Goal: Task Accomplishment & Management: Manage account settings

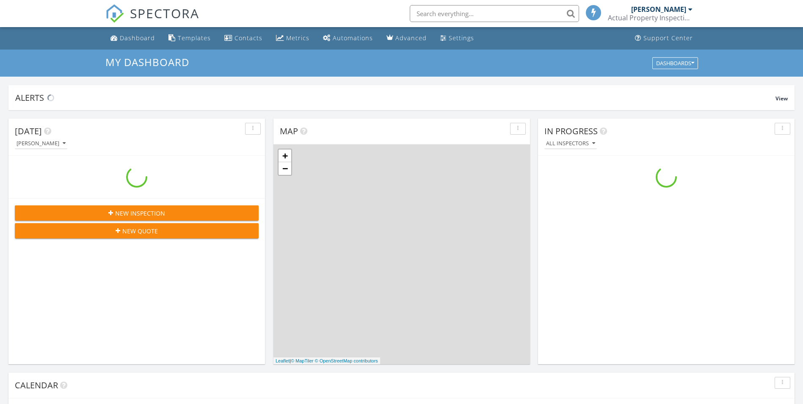
scroll to position [783, 816]
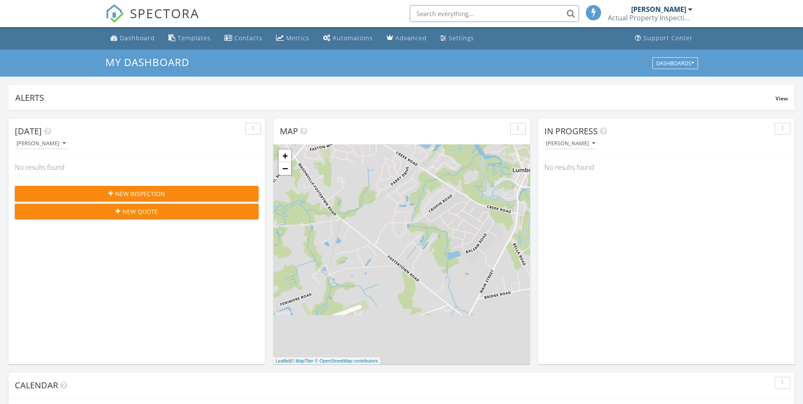
click at [118, 15] on img at bounding box center [114, 13] width 19 height 19
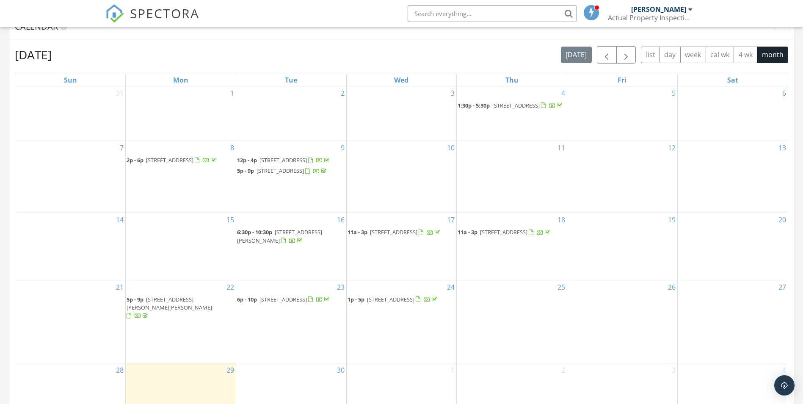
scroll to position [321, 0]
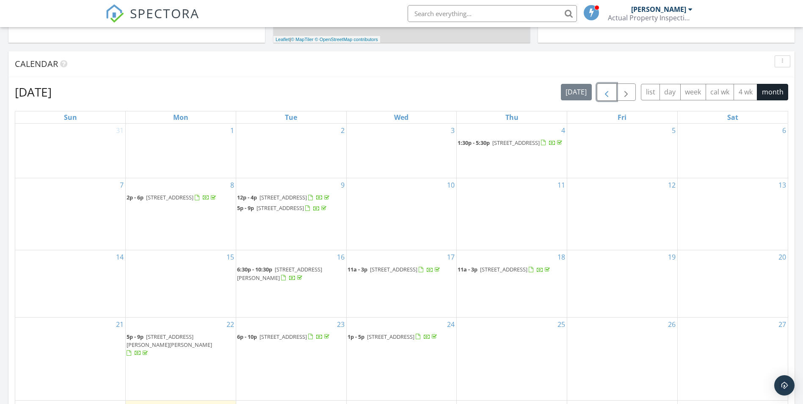
click at [608, 93] on span "button" at bounding box center [606, 92] width 10 height 10
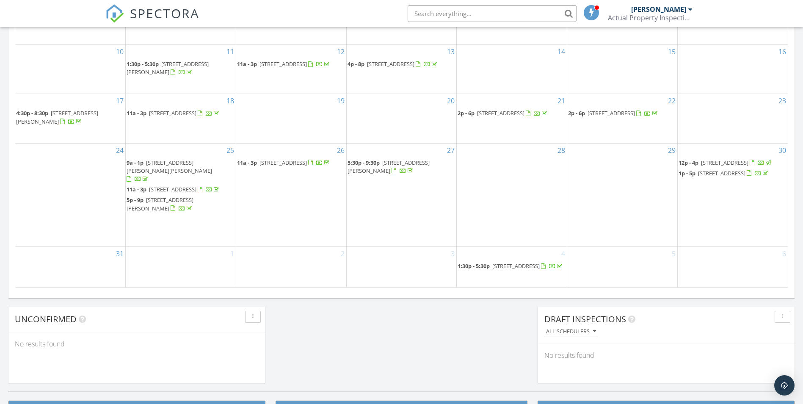
scroll to position [490, 0]
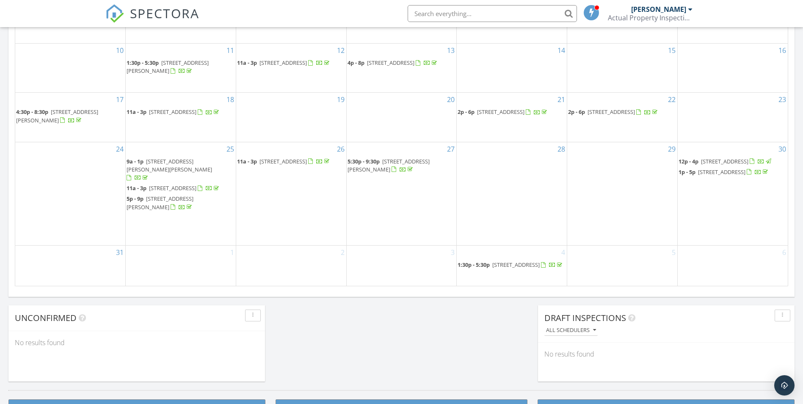
click at [288, 161] on span "84 Willow Oak Ave, Ocean View 19970" at bounding box center [282, 161] width 47 height 8
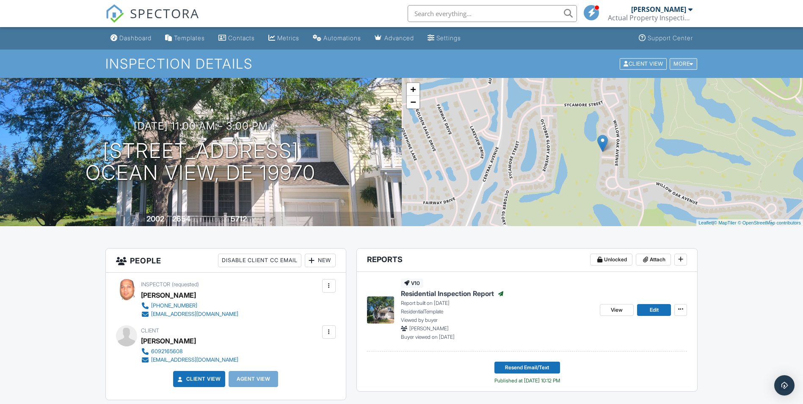
click at [693, 63] on div "More" at bounding box center [682, 63] width 27 height 11
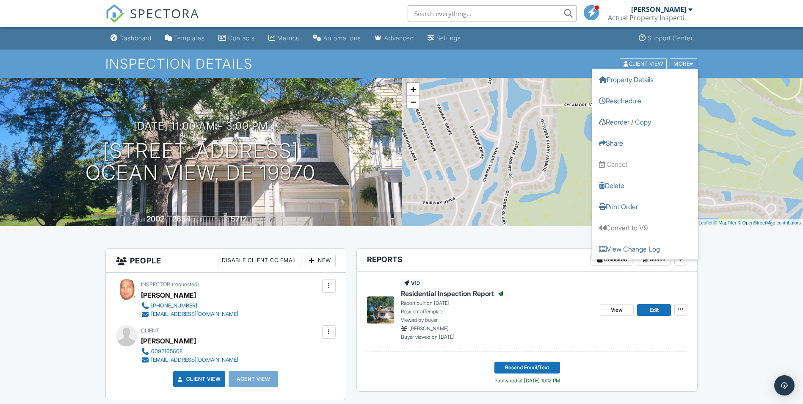
click at [493, 69] on h1 "Inspection Details" at bounding box center [401, 63] width 592 height 15
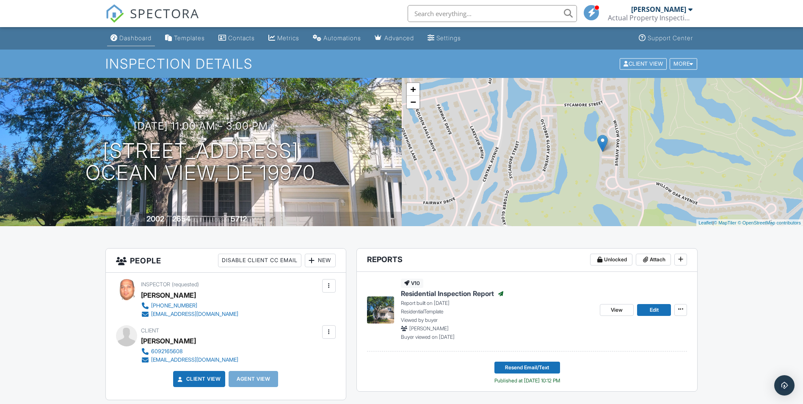
click at [143, 34] on link "Dashboard" at bounding box center [131, 38] width 48 height 16
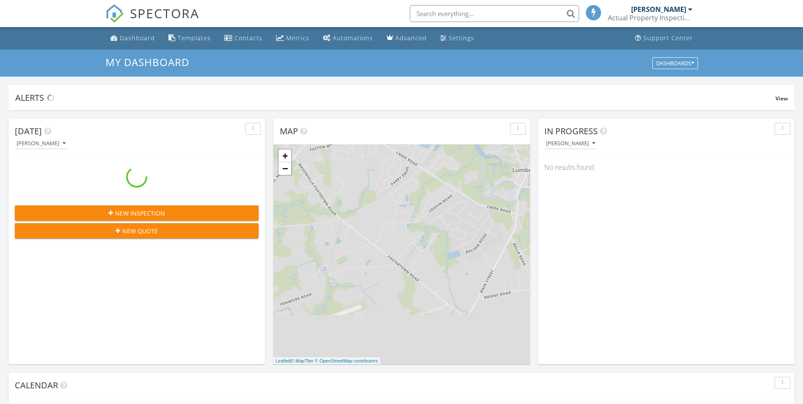
scroll to position [783, 816]
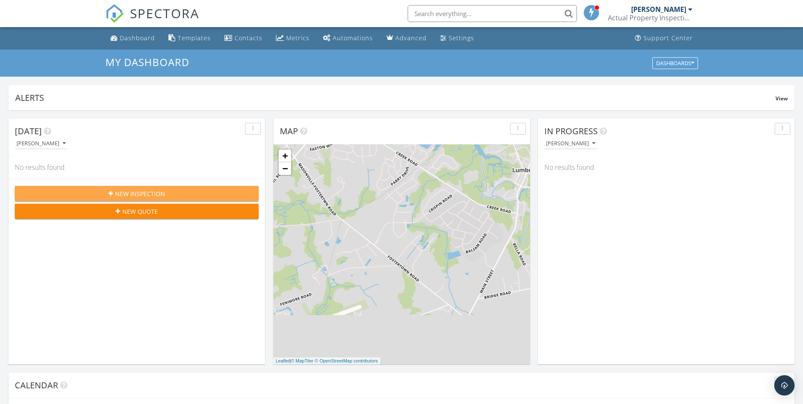
click at [82, 193] on div "New Inspection" at bounding box center [137, 193] width 230 height 9
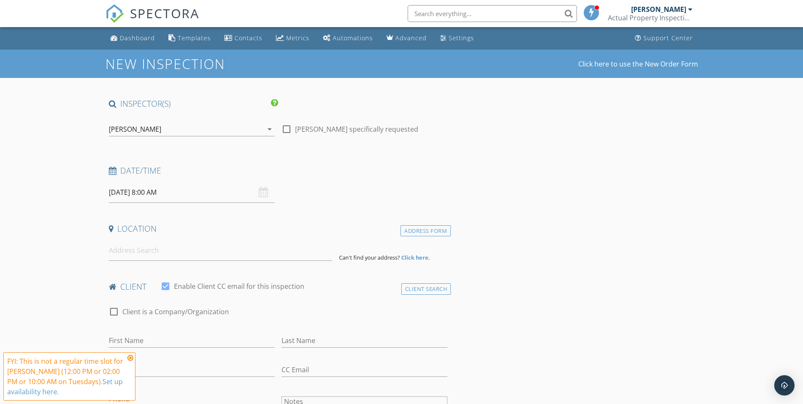
click at [262, 194] on div "[DATE] 8:00 AM" at bounding box center [192, 192] width 166 height 21
click at [152, 195] on input "[DATE] 8:00 AM" at bounding box center [192, 192] width 166 height 21
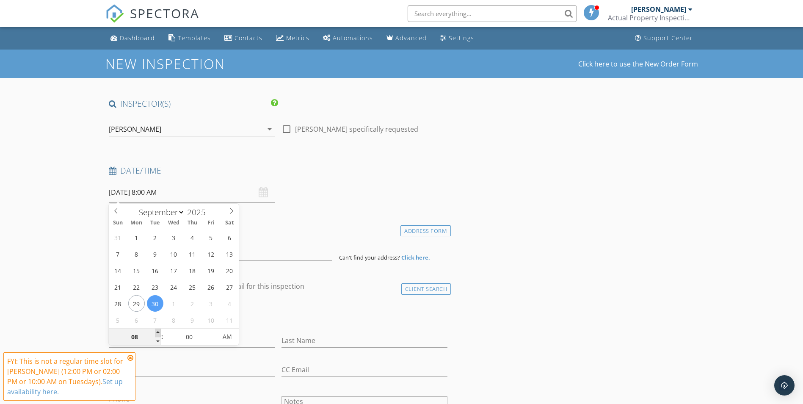
type input "09"
type input "[DATE] 9:00 AM"
click at [159, 332] on span at bounding box center [158, 332] width 6 height 8
type input "10"
type input "[DATE] 10:00 AM"
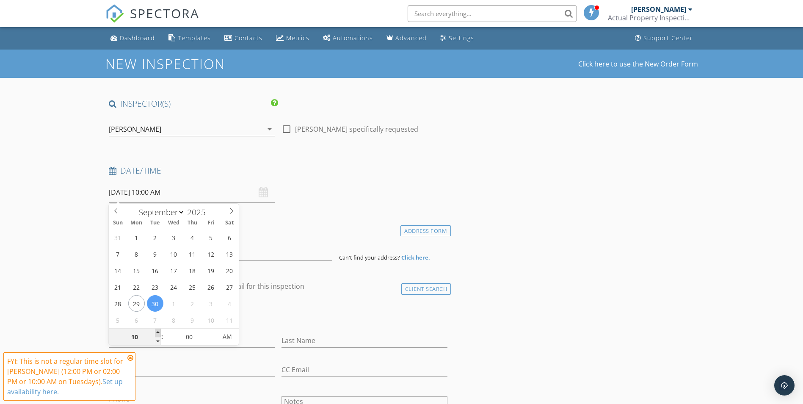
click at [159, 332] on span at bounding box center [158, 332] width 6 height 8
type input "11"
type input "09/30/2025 11:00 AM"
click at [159, 332] on span at bounding box center [158, 332] width 6 height 8
type input "12"
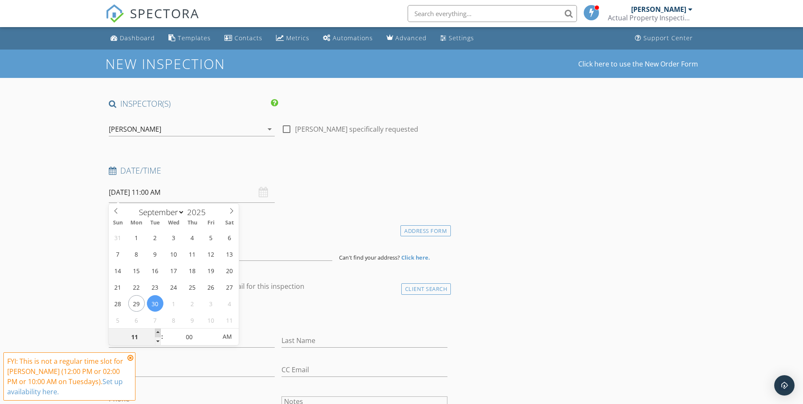
type input "09/30/2025 12:00 PM"
click at [159, 332] on span at bounding box center [158, 332] width 6 height 8
type input "01"
type input "09/30/2025 1:00 PM"
click at [159, 332] on span at bounding box center [158, 332] width 6 height 8
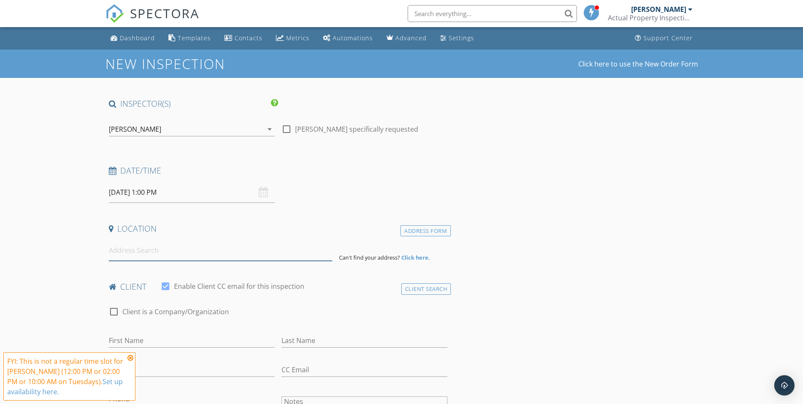
click at [161, 253] on input at bounding box center [220, 250] width 223 height 21
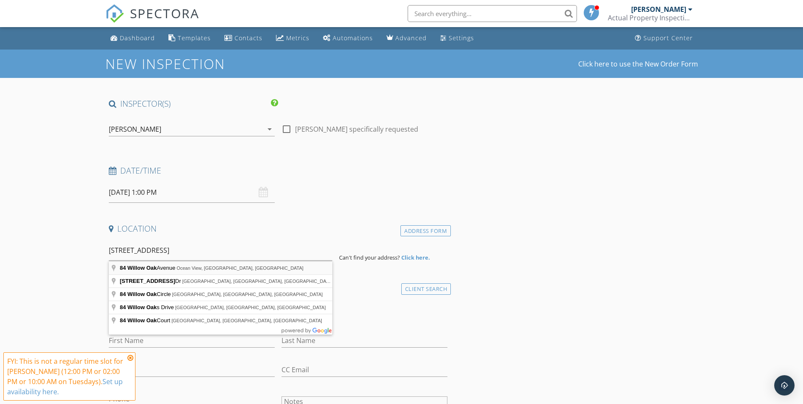
type input "84 Willow Oak Avenue, Ocean View, DE, USA"
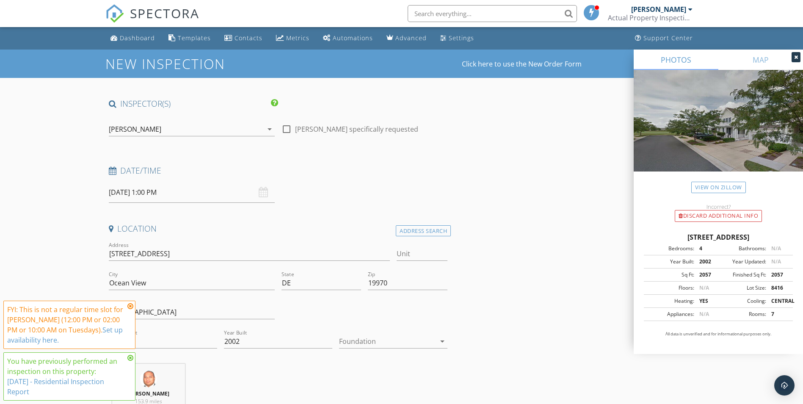
click at [132, 305] on icon at bounding box center [130, 305] width 6 height 7
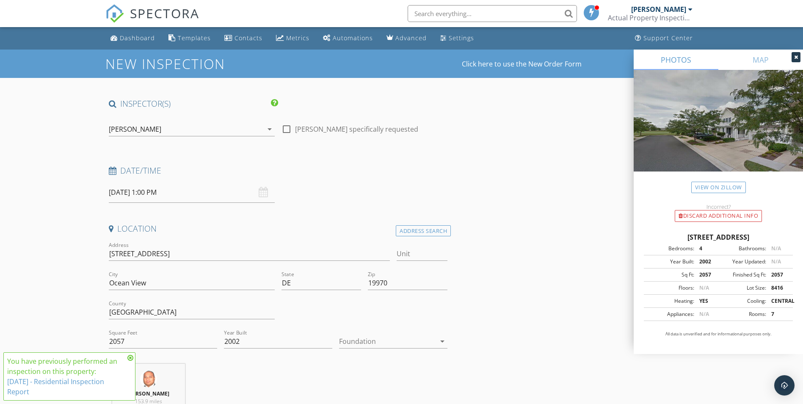
click at [131, 359] on icon at bounding box center [130, 357] width 6 height 7
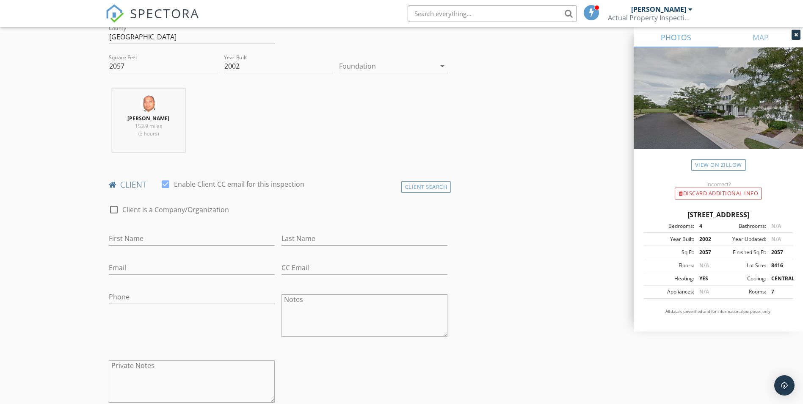
scroll to position [296, 0]
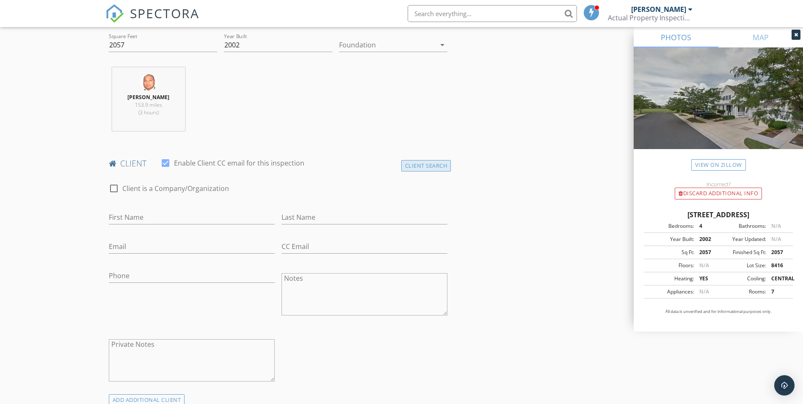
click at [442, 168] on div "Client Search" at bounding box center [426, 165] width 50 height 11
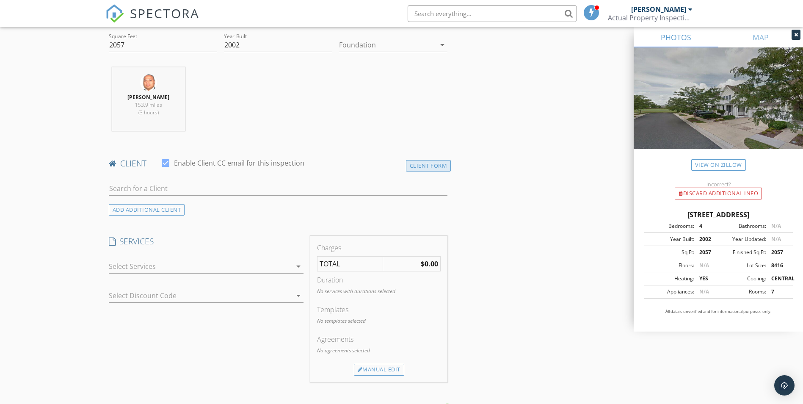
click at [431, 163] on div "Client Form" at bounding box center [428, 165] width 45 height 11
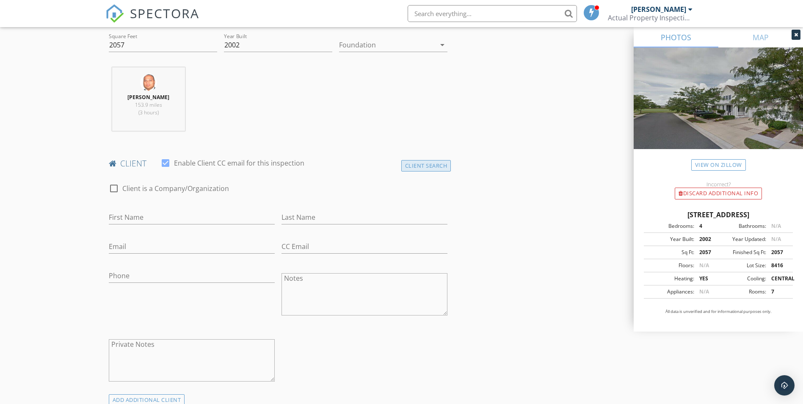
click at [434, 167] on div "Client Search" at bounding box center [426, 165] width 50 height 11
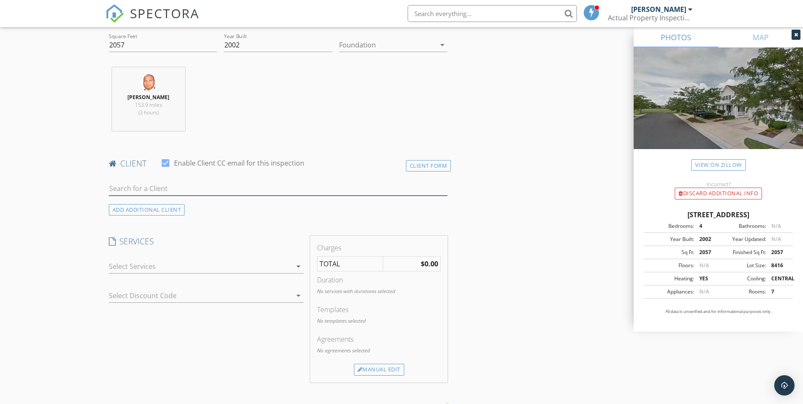
click at [160, 185] on input "text" at bounding box center [278, 188] width 339 height 14
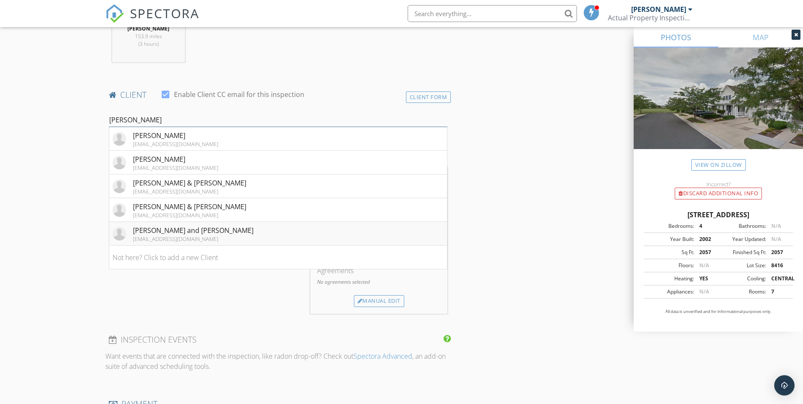
scroll to position [338, 0]
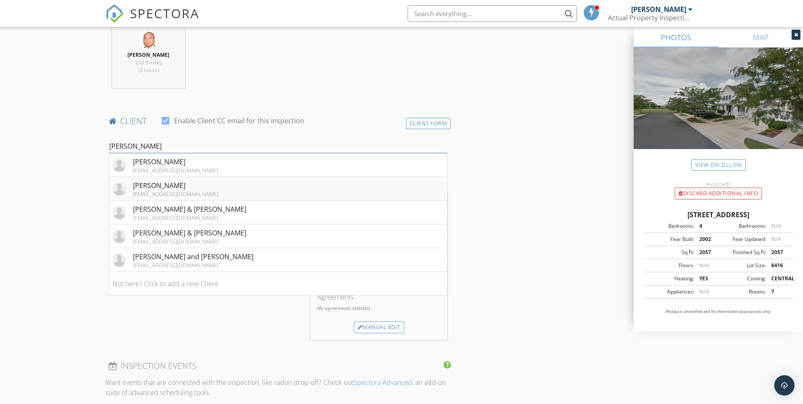
type input "David"
click at [184, 183] on div "David Aguayza" at bounding box center [175, 185] width 85 height 10
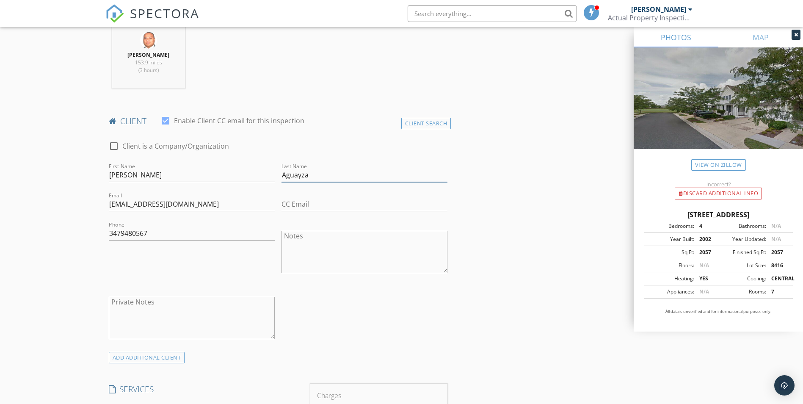
click at [306, 173] on input "Aguayza" at bounding box center [364, 175] width 166 height 14
type input "A"
click at [201, 206] on input "davidagauayza@gmail.com" at bounding box center [192, 204] width 166 height 14
type input "d"
click at [171, 243] on div "Phone 3479480567" at bounding box center [192, 239] width 166 height 22
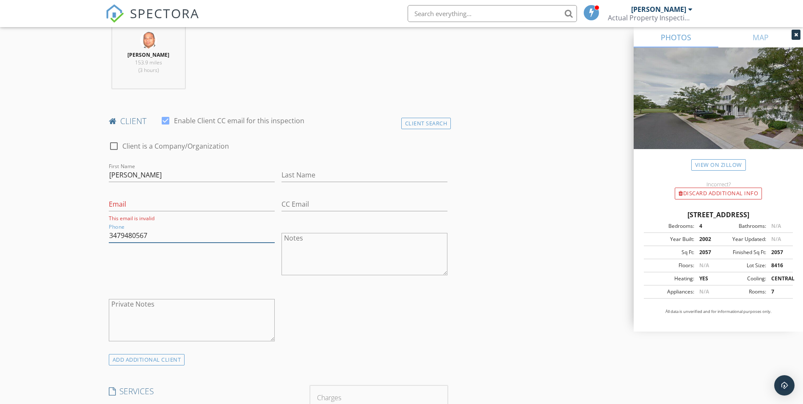
click at [169, 233] on input "3479480567" at bounding box center [192, 235] width 166 height 14
type input "3"
click at [440, 125] on div "Client Search" at bounding box center [426, 123] width 50 height 11
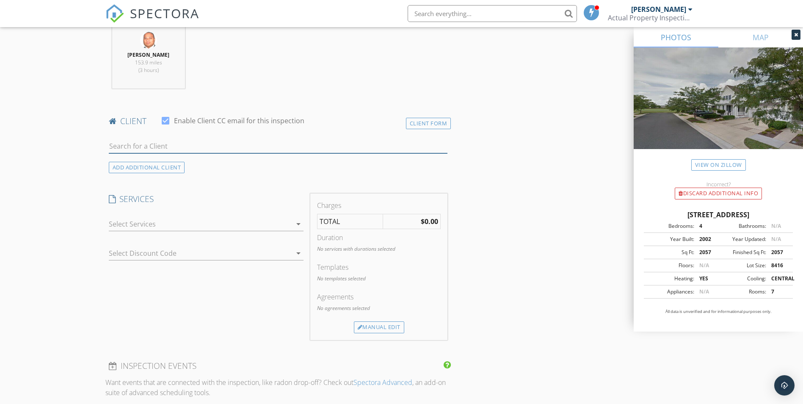
click at [139, 146] on input "text" at bounding box center [278, 146] width 339 height 14
type input "6"
type input "David L"
click at [208, 167] on li "David Lilleywhite dpl_nj@icloud.com" at bounding box center [278, 165] width 338 height 24
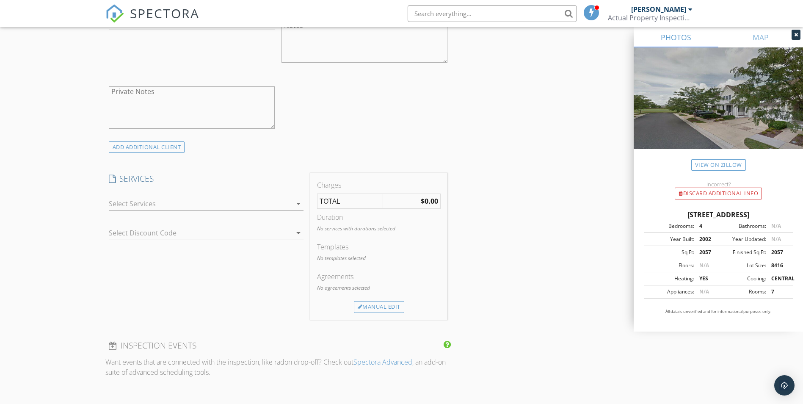
scroll to position [550, 0]
click at [297, 200] on icon "arrow_drop_down" at bounding box center [298, 202] width 10 height 10
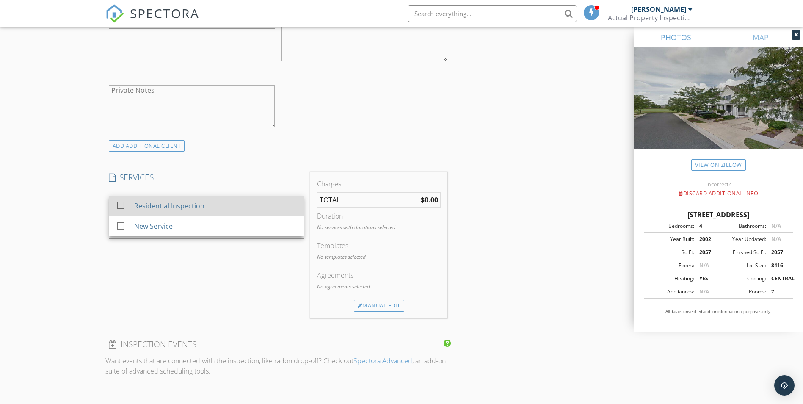
click at [232, 208] on div "Residential Inspection" at bounding box center [215, 205] width 162 height 17
checkbox input "false"
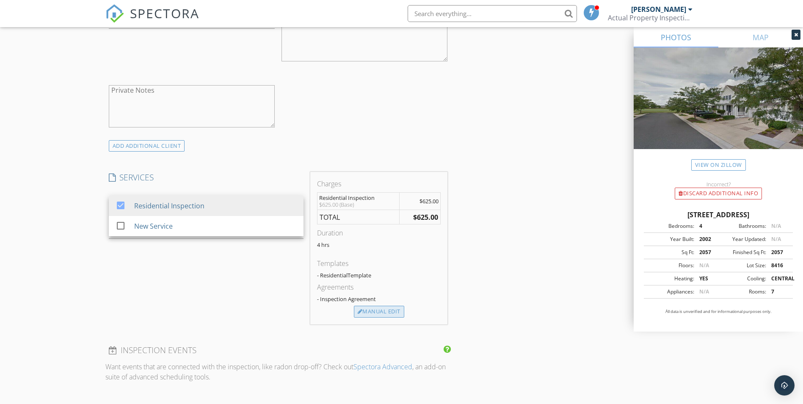
click at [383, 313] on div "Manual Edit" at bounding box center [379, 311] width 50 height 12
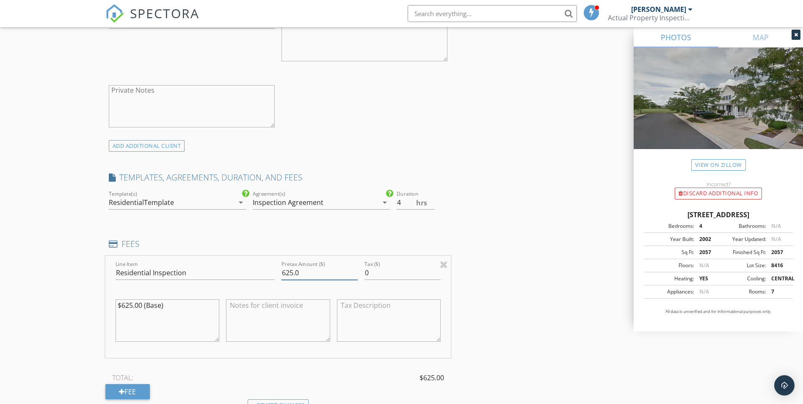
click at [290, 272] on input "625.0" at bounding box center [319, 273] width 76 height 14
click at [300, 273] on input "500.0" at bounding box center [319, 273] width 76 height 14
type input "500.00"
click at [128, 304] on textarea "$625.00 (Base)" at bounding box center [167, 320] width 104 height 42
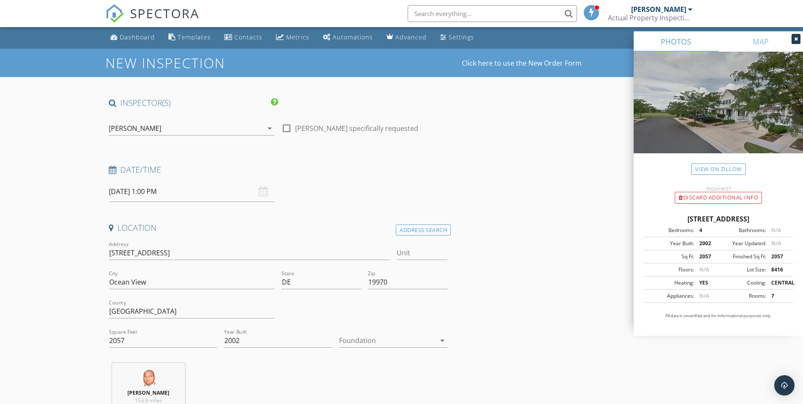
scroll to position [0, 0]
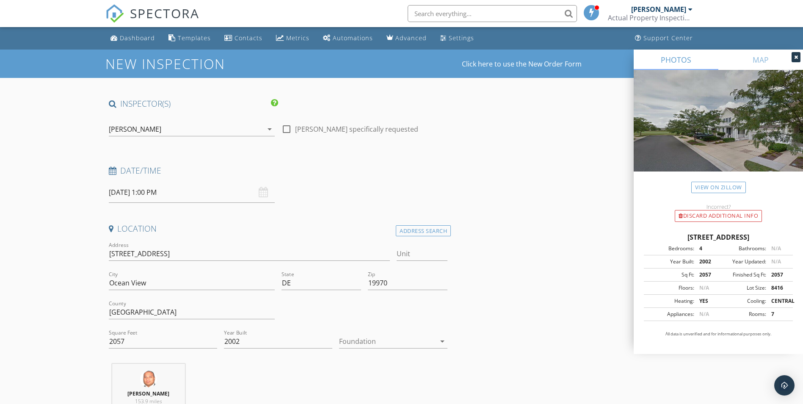
type textarea "$500.00 (Base)"
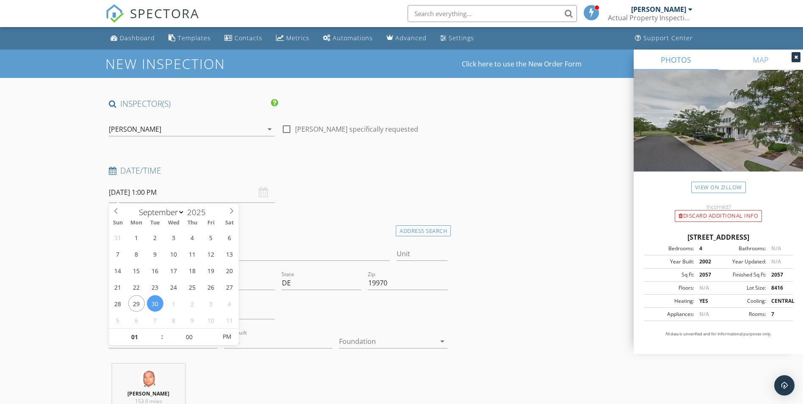
click at [149, 191] on input "[DATE] 1:00 PM" at bounding box center [192, 192] width 166 height 21
type input "12"
type input "[DATE] 12:00 PM"
click at [155, 340] on span at bounding box center [158, 341] width 6 height 8
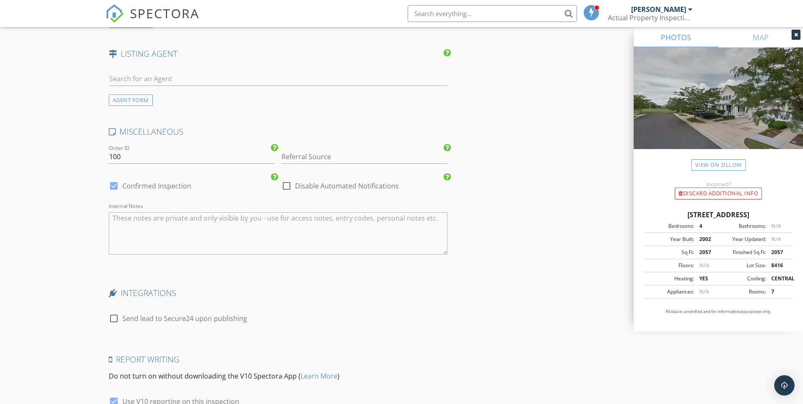
scroll to position [1261, 0]
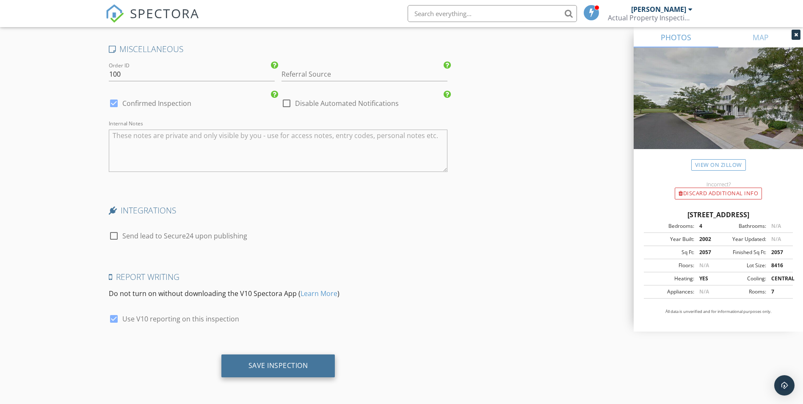
click at [306, 367] on div "Save Inspection" at bounding box center [278, 365] width 60 height 8
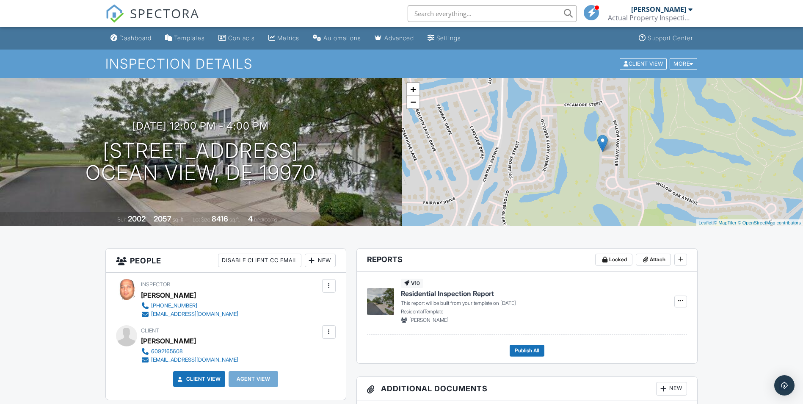
click at [690, 71] on h1 "Inspection Details" at bounding box center [401, 63] width 592 height 15
click at [690, 67] on div "More" at bounding box center [682, 63] width 27 height 11
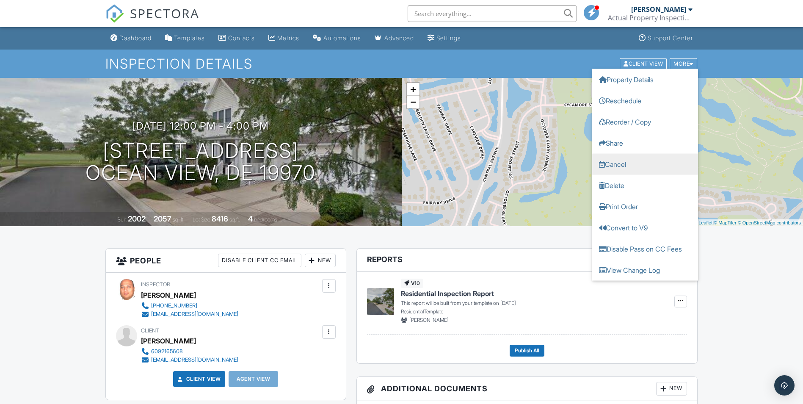
click at [628, 163] on link "Cancel" at bounding box center [645, 163] width 106 height 21
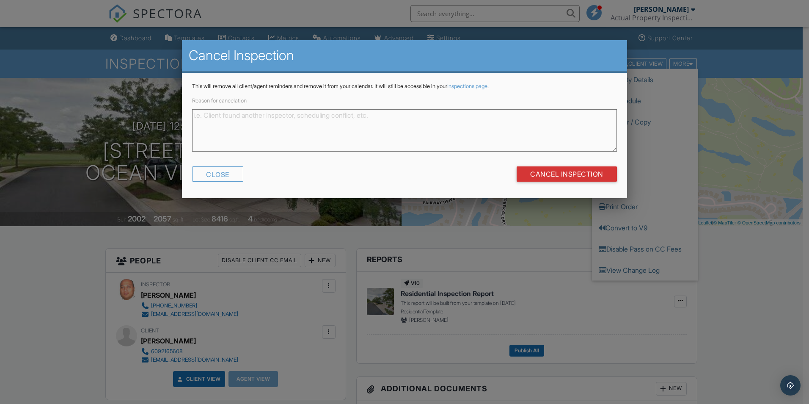
click at [401, 142] on textarea "Reason for cancelation" at bounding box center [404, 130] width 425 height 42
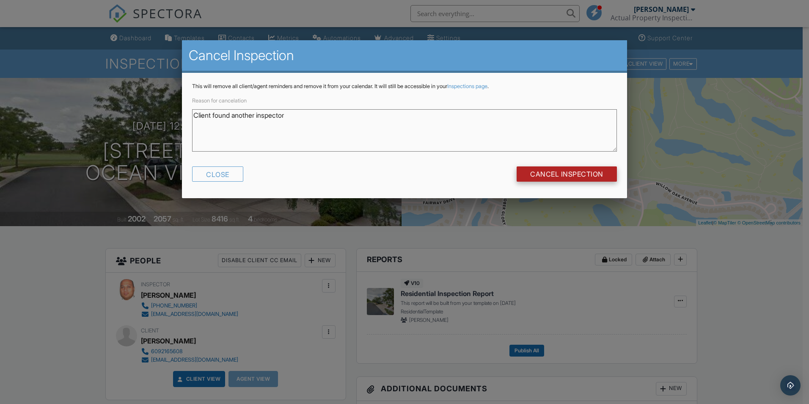
type textarea "Client found another inspector"
click at [577, 173] on input "Cancel Inspection" at bounding box center [567, 173] width 100 height 15
